Goal: Information Seeking & Learning: Check status

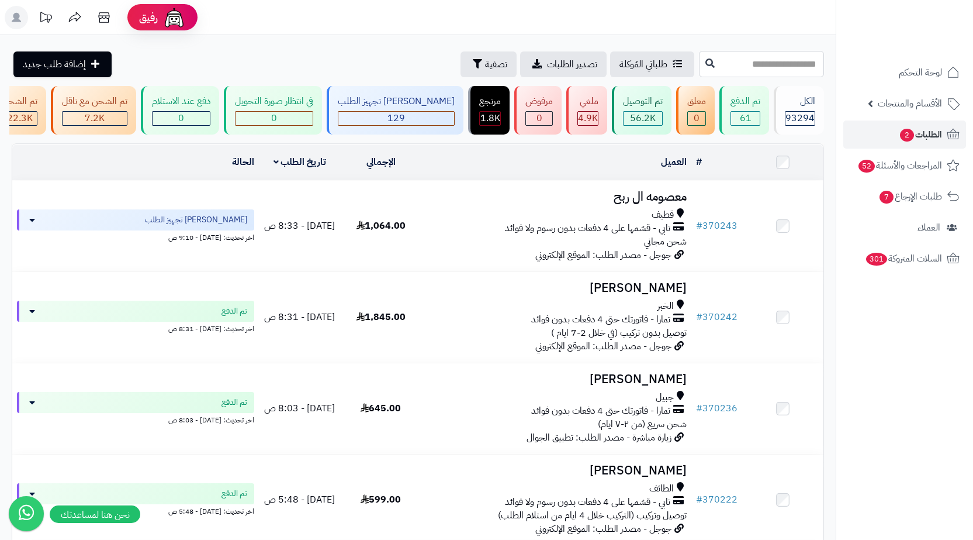
paste input "******"
type input "******"
click at [706, 63] on icon at bounding box center [710, 62] width 9 height 9
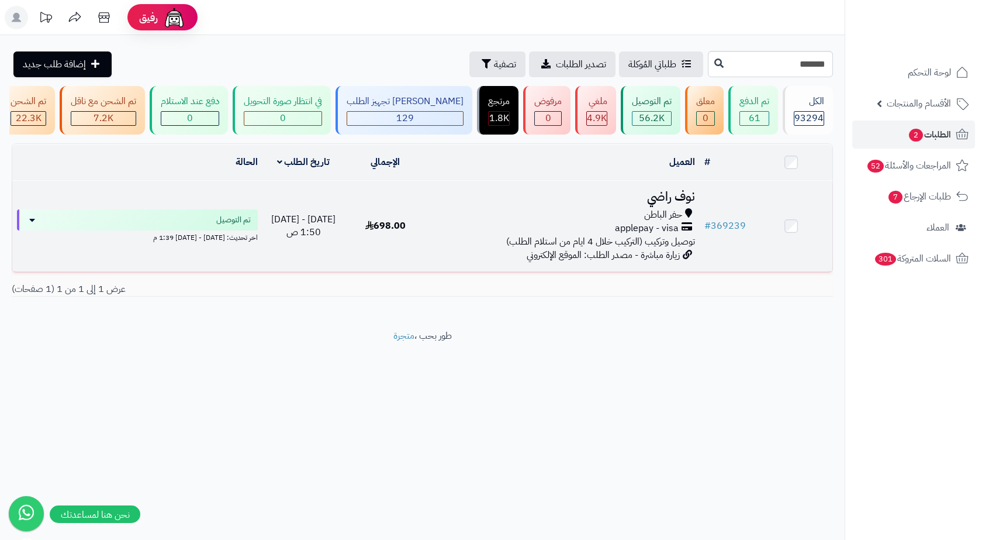
click at [649, 235] on span "applepay - visa" at bounding box center [647, 228] width 64 height 13
